Goal: Check status: Check status

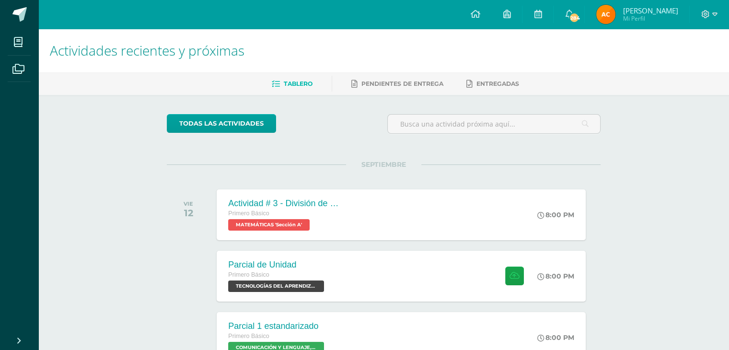
click at [604, 17] on img at bounding box center [605, 14] width 19 height 19
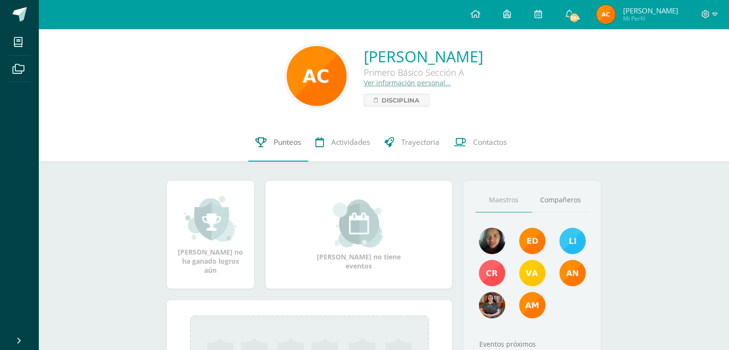
click at [284, 142] on span "Punteos" at bounding box center [287, 142] width 27 height 10
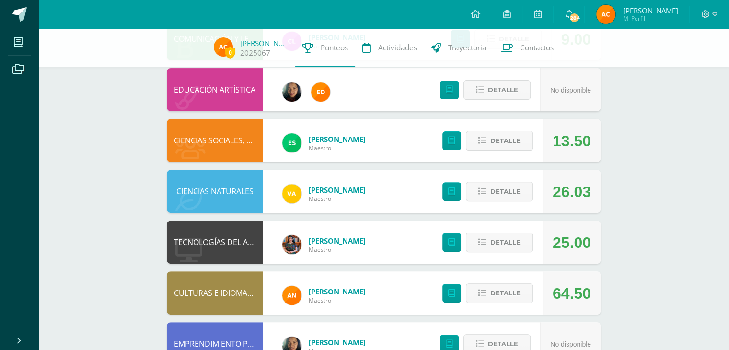
scroll to position [288, 0]
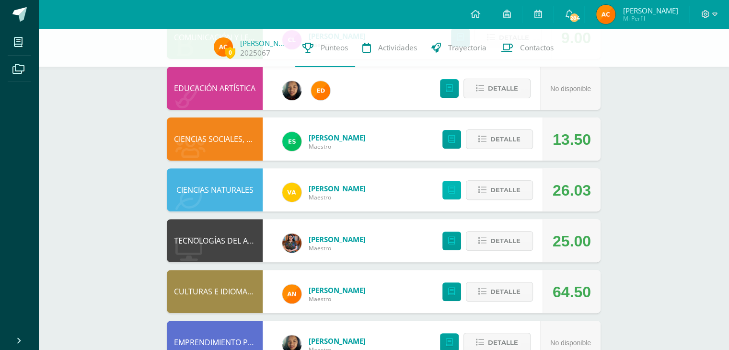
click at [454, 193] on icon at bounding box center [451, 190] width 7 height 8
click at [508, 242] on span "Detalle" at bounding box center [505, 241] width 30 height 18
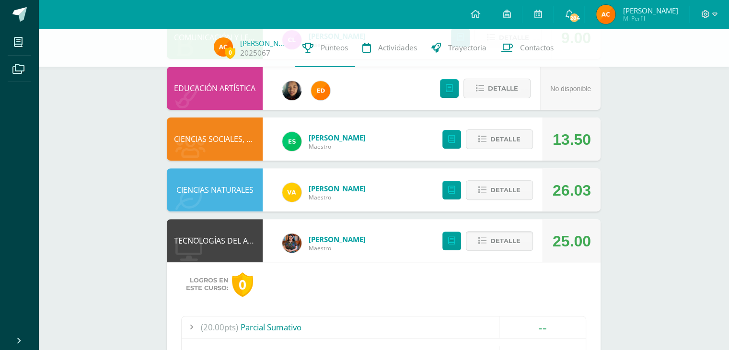
scroll to position [479, 0]
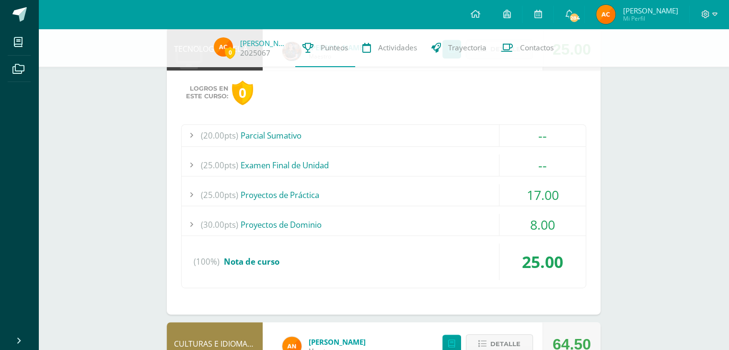
click at [536, 219] on div "8.00" at bounding box center [542, 225] width 86 height 22
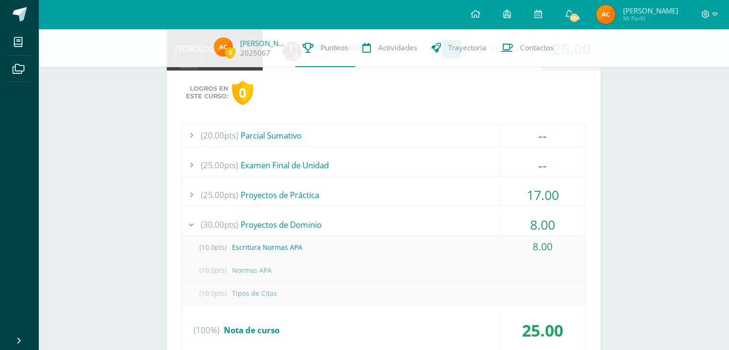
click at [536, 219] on div "8.00" at bounding box center [542, 225] width 86 height 22
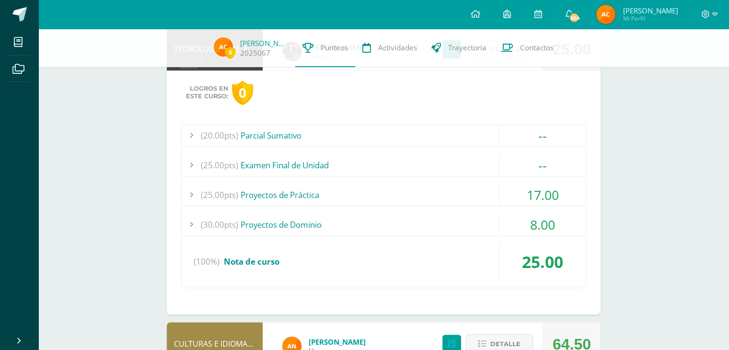
click at [533, 195] on div "17.00" at bounding box center [542, 195] width 86 height 22
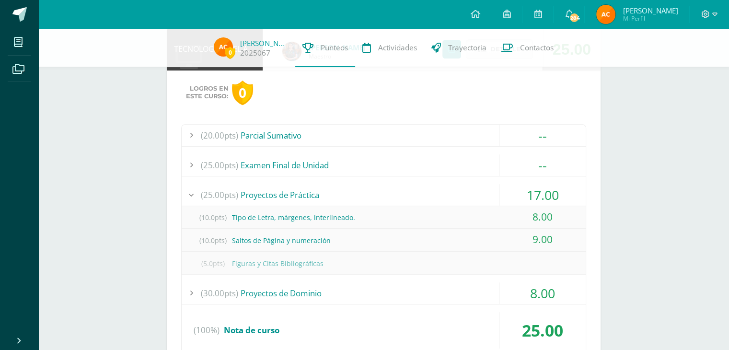
click at [534, 196] on div "17.00" at bounding box center [542, 195] width 86 height 22
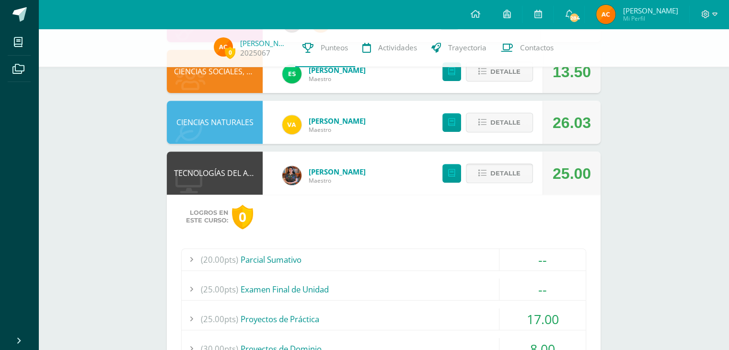
scroll to position [335, 0]
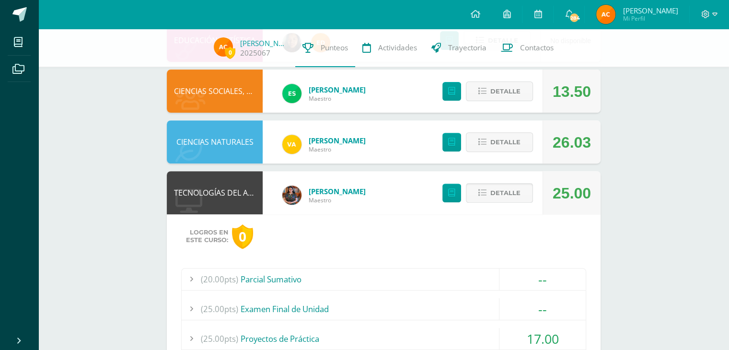
click at [502, 191] on span "Detalle" at bounding box center [505, 193] width 30 height 18
